Goal: Transaction & Acquisition: Purchase product/service

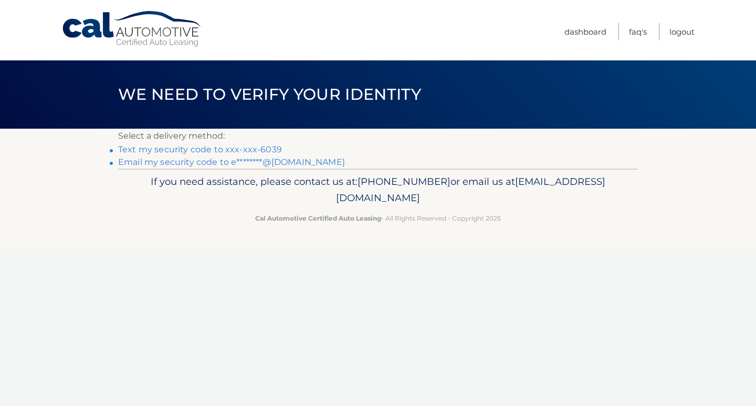
click at [203, 147] on link "Text my security code to xxx-xxx-6039" at bounding box center [200, 149] width 164 height 10
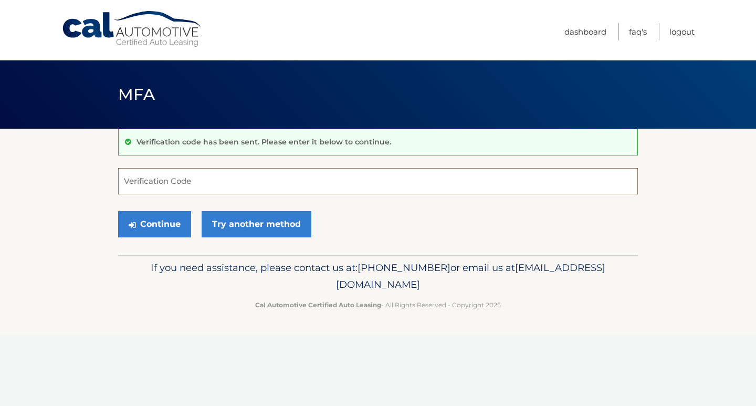
click at [215, 180] on input "Verification Code" at bounding box center [378, 181] width 520 height 26
type input "929254"
click at [182, 221] on button "Continue" at bounding box center [154, 224] width 73 height 26
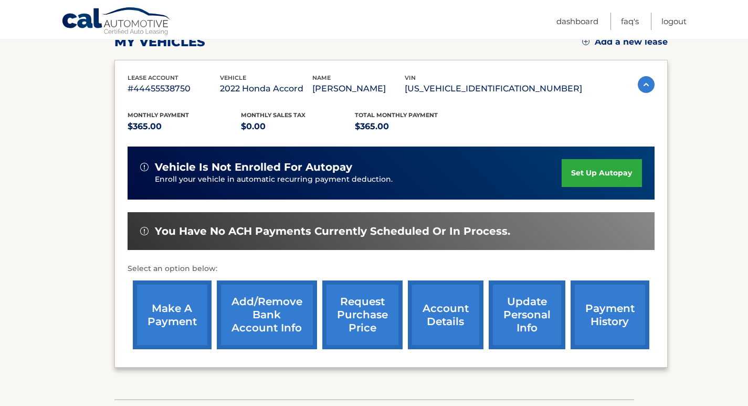
scroll to position [105, 0]
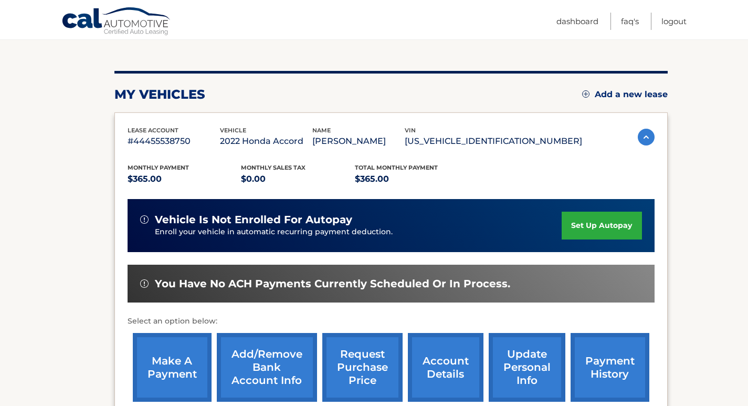
click at [167, 370] on link "make a payment" at bounding box center [172, 367] width 79 height 69
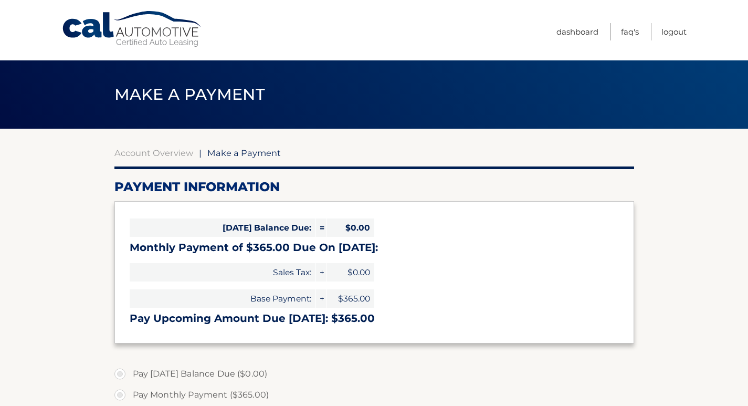
select select "MzYwMDA1MjMtYjk5ZS00MDY0LWEyZDMtNWE1OWE4YzhkZmFm"
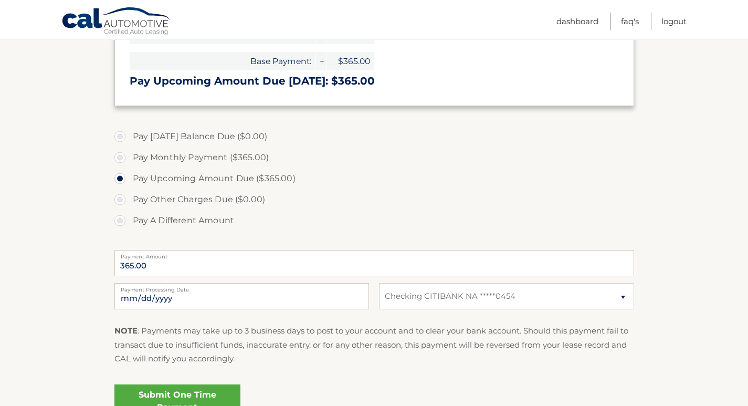
scroll to position [262, 0]
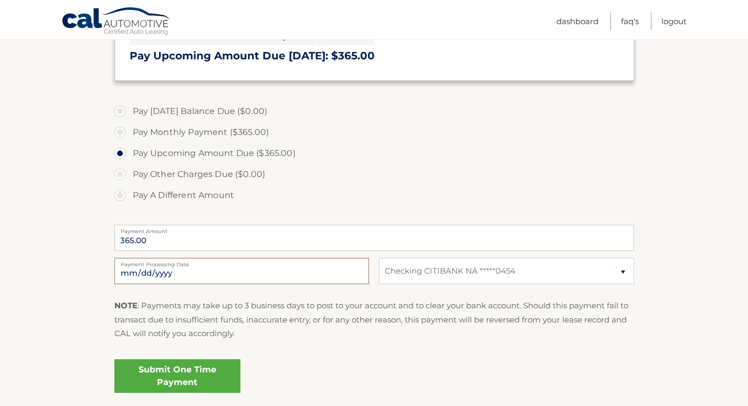
click at [153, 275] on input "[DATE]" at bounding box center [241, 271] width 255 height 26
click at [137, 270] on input "[DATE]" at bounding box center [241, 271] width 255 height 26
type input "[DATE]"
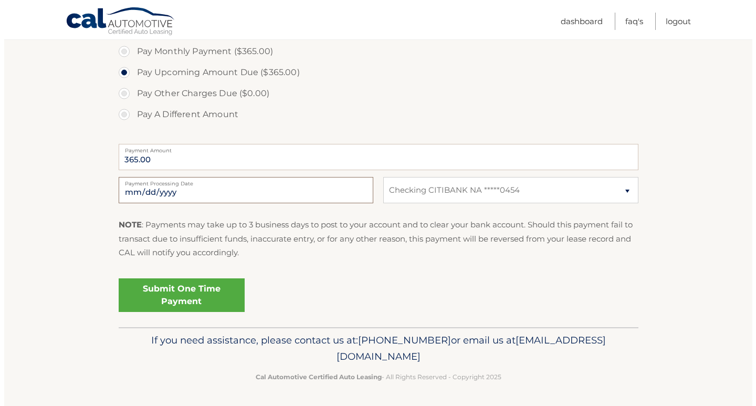
scroll to position [344, 0]
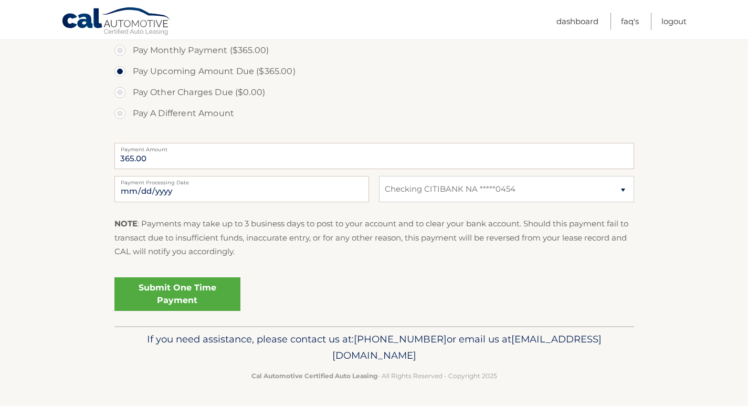
click at [155, 292] on link "Submit One Time Payment" at bounding box center [177, 294] width 126 height 34
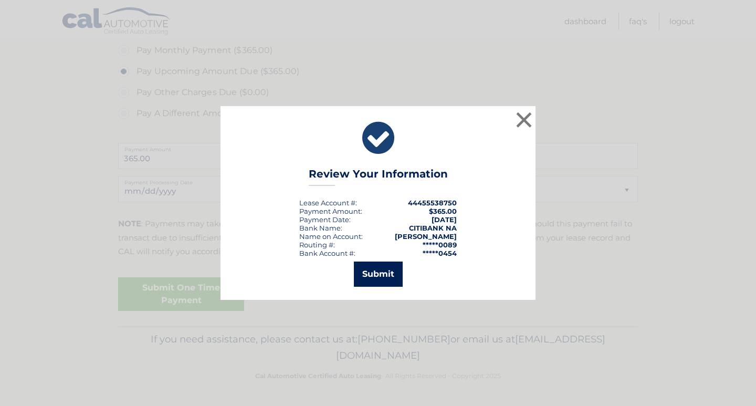
drag, startPoint x: 389, startPoint y: 273, endPoint x: 361, endPoint y: 268, distance: 29.3
click at [387, 274] on button "Submit" at bounding box center [378, 273] width 49 height 25
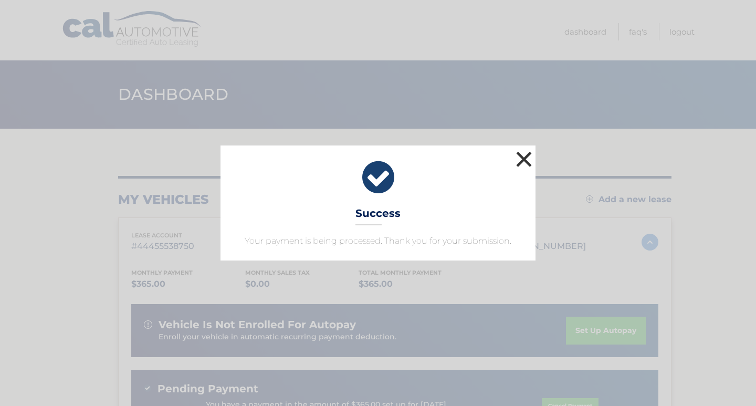
click at [527, 163] on button "×" at bounding box center [523, 159] width 21 height 21
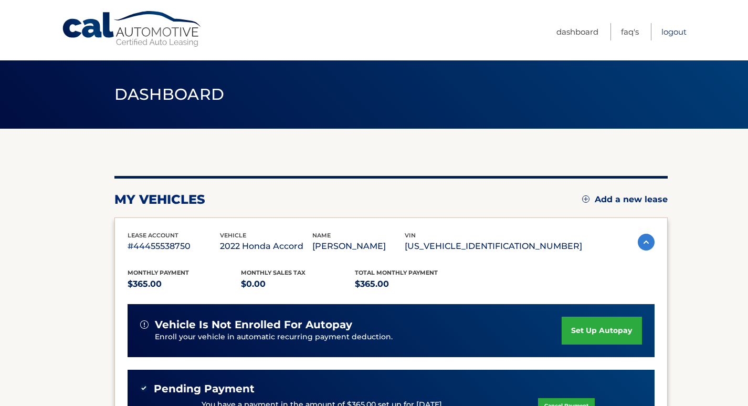
click at [671, 33] on link "Logout" at bounding box center [673, 31] width 25 height 17
